Goal: Obtain resource: Obtain resource

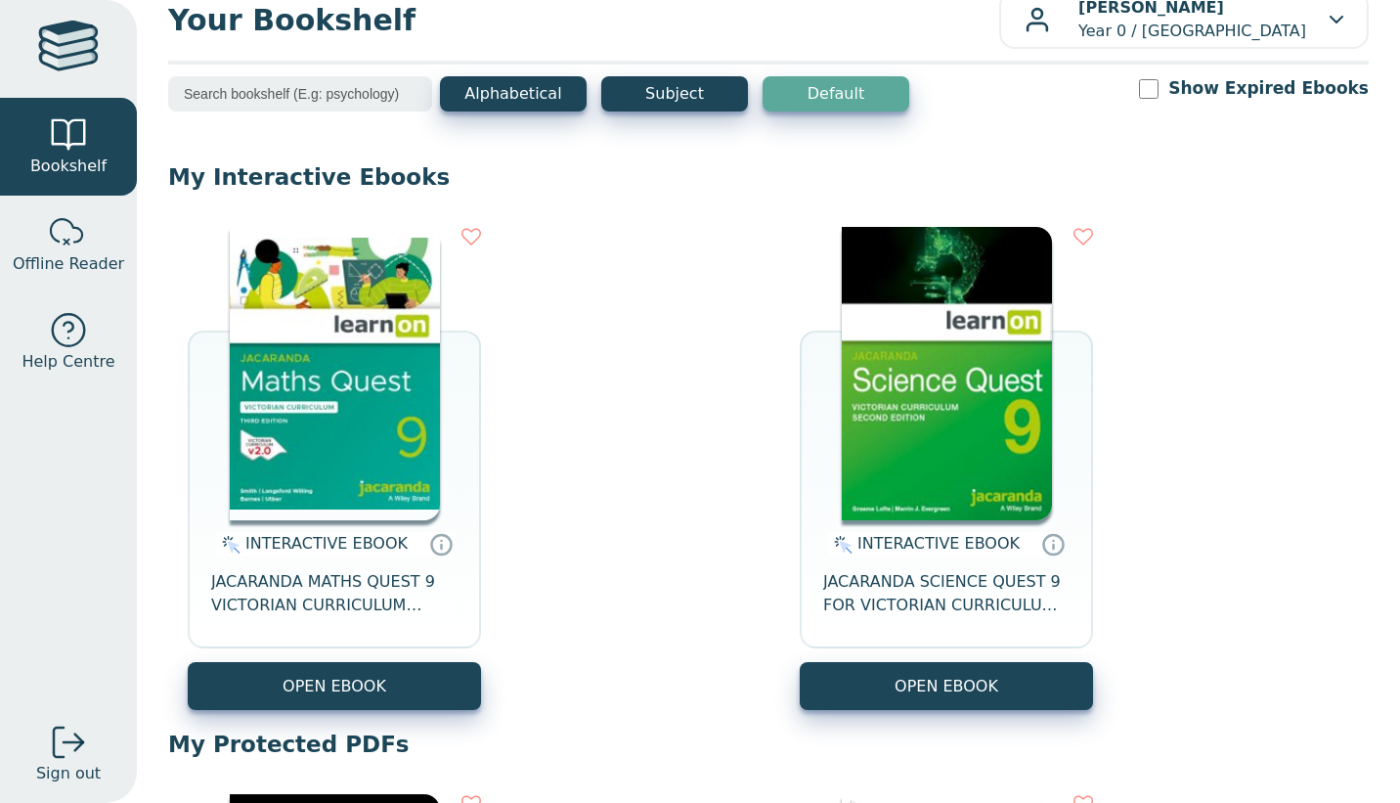
scroll to position [42, 0]
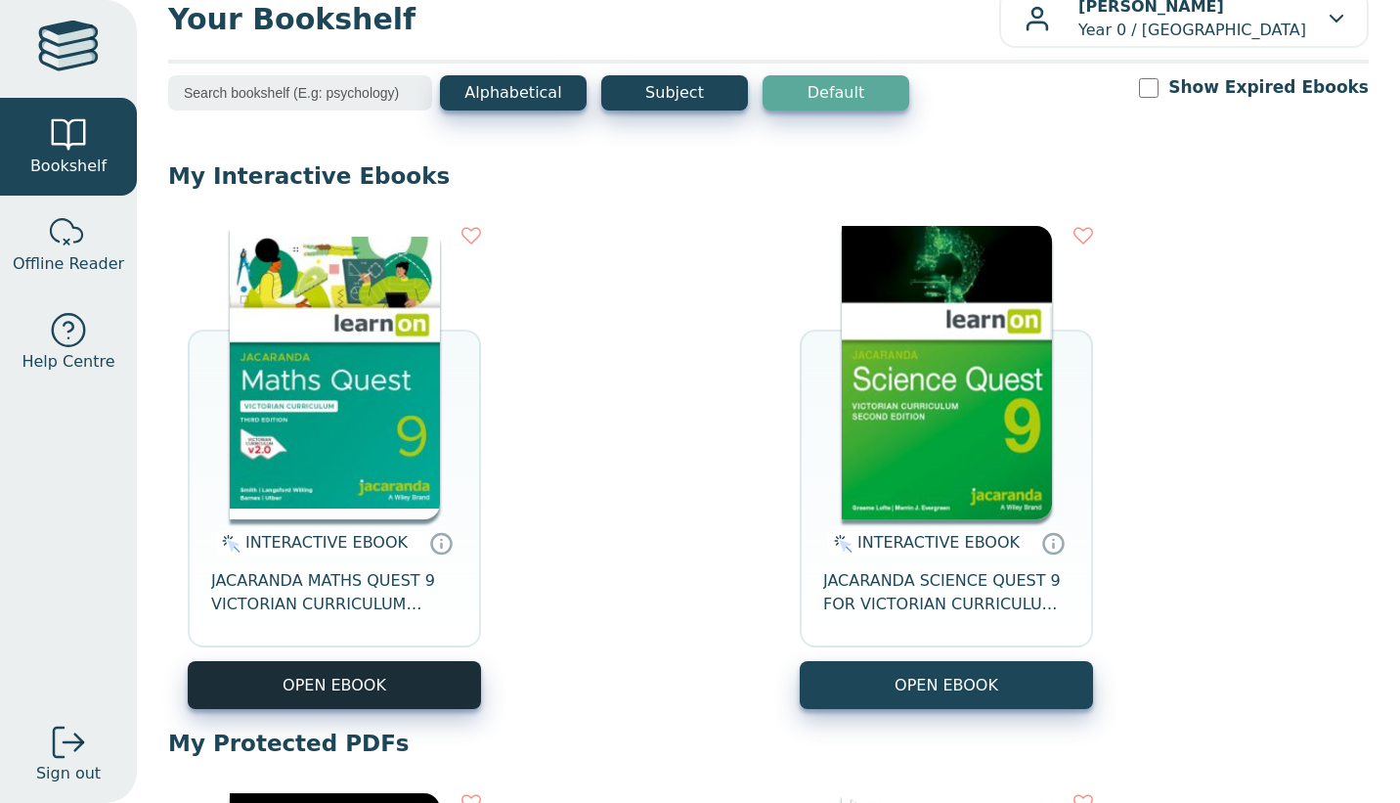
drag, startPoint x: 356, startPoint y: 704, endPoint x: 332, endPoint y: 679, distance: 34.6
click at [332, 679] on button "OPEN EBOOK" at bounding box center [334, 685] width 293 height 48
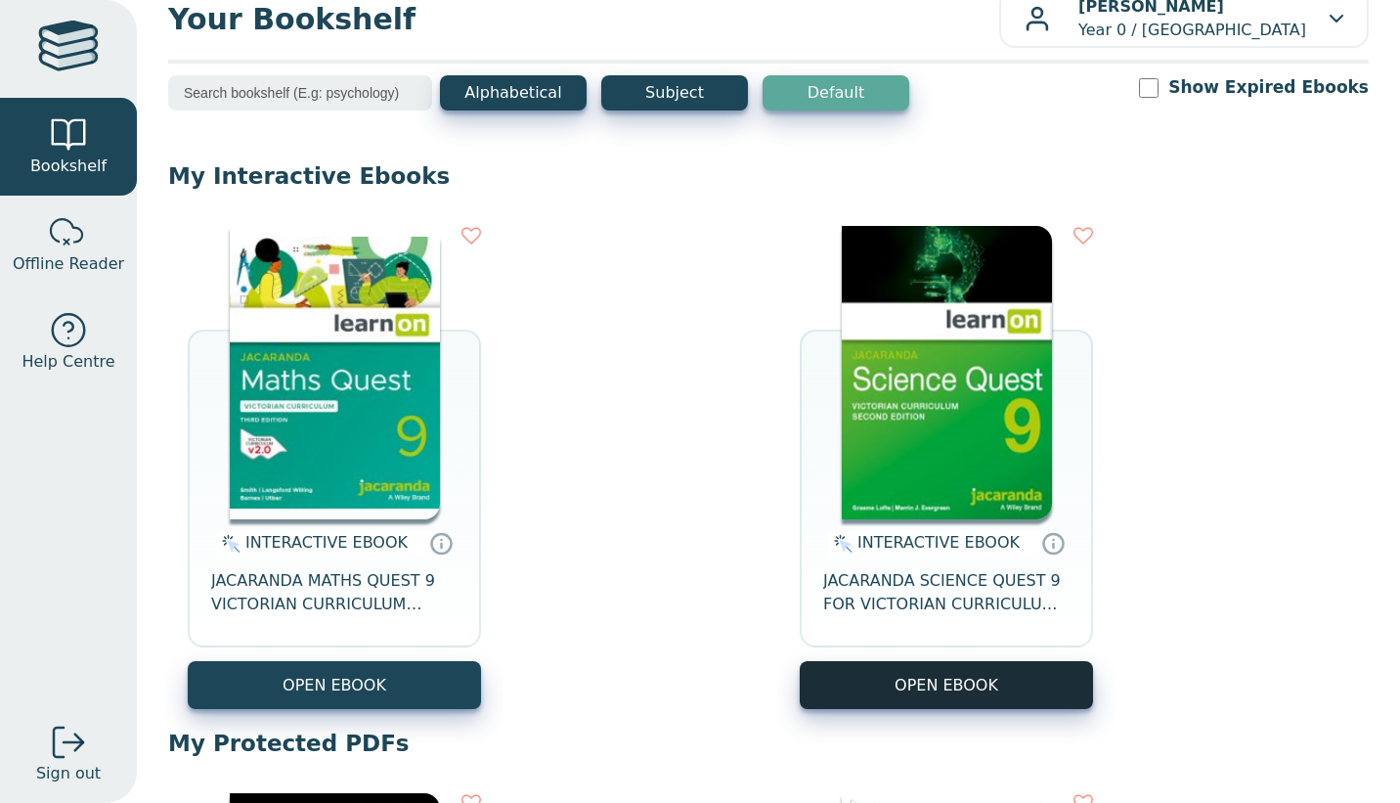
click at [839, 668] on button "OPEN EBOOK" at bounding box center [946, 685] width 293 height 48
